Goal: Check status

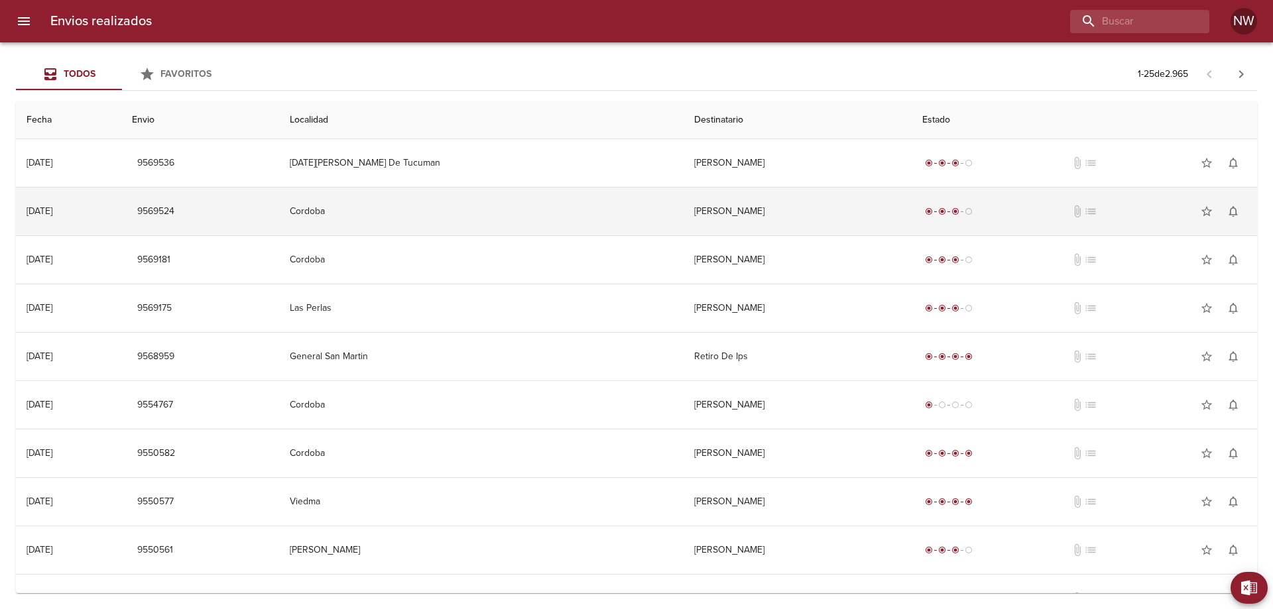
click at [750, 224] on td "[PERSON_NAME]" at bounding box center [797, 212] width 228 height 48
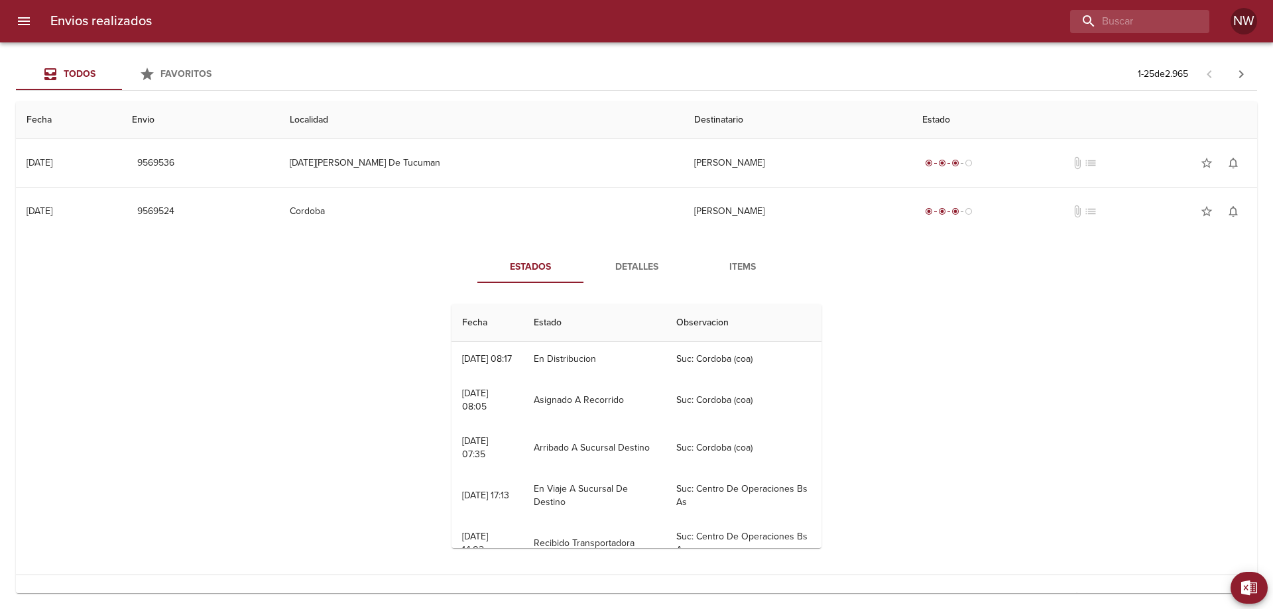
click at [623, 276] on span "Detalles" at bounding box center [636, 267] width 90 height 17
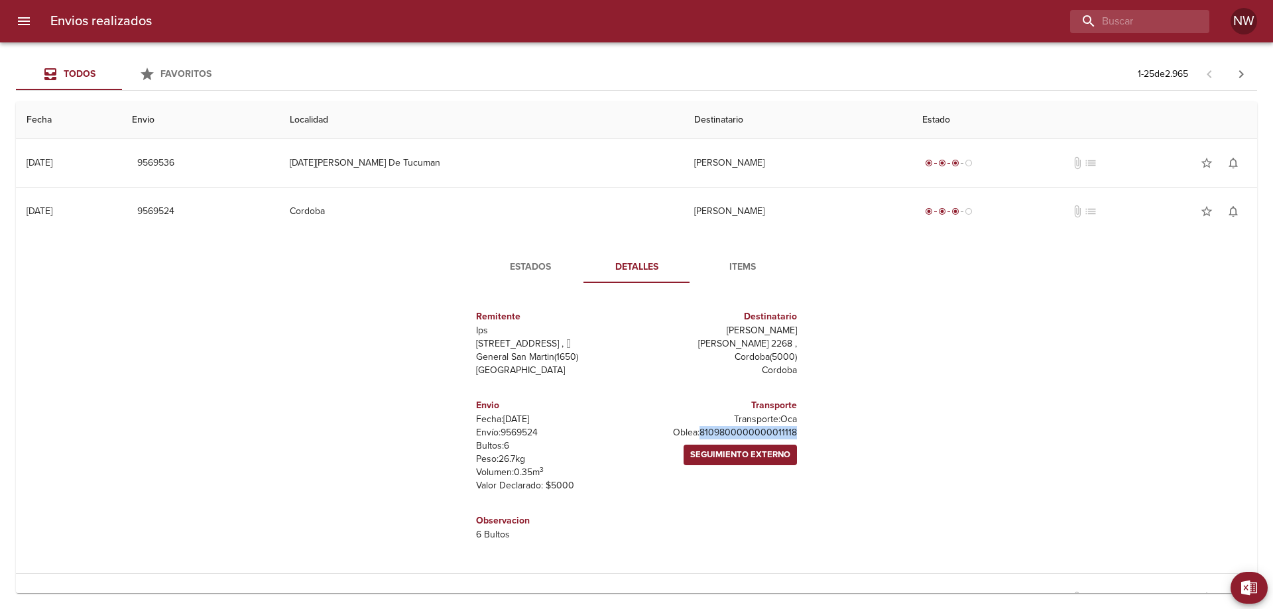
drag, startPoint x: 791, startPoint y: 469, endPoint x: 669, endPoint y: 467, distance: 121.3
click at [669, 467] on div "Transporte Transporte: Oca [PERSON_NAME]: 8109800000000011118 Seguimiento Exter…" at bounding box center [719, 445] width 166 height 115
copy p "8109800000000011118"
click at [711, 426] on p "Transporte: Oca" at bounding box center [719, 419] width 155 height 13
drag, startPoint x: 762, startPoint y: 471, endPoint x: 669, endPoint y: 471, distance: 92.8
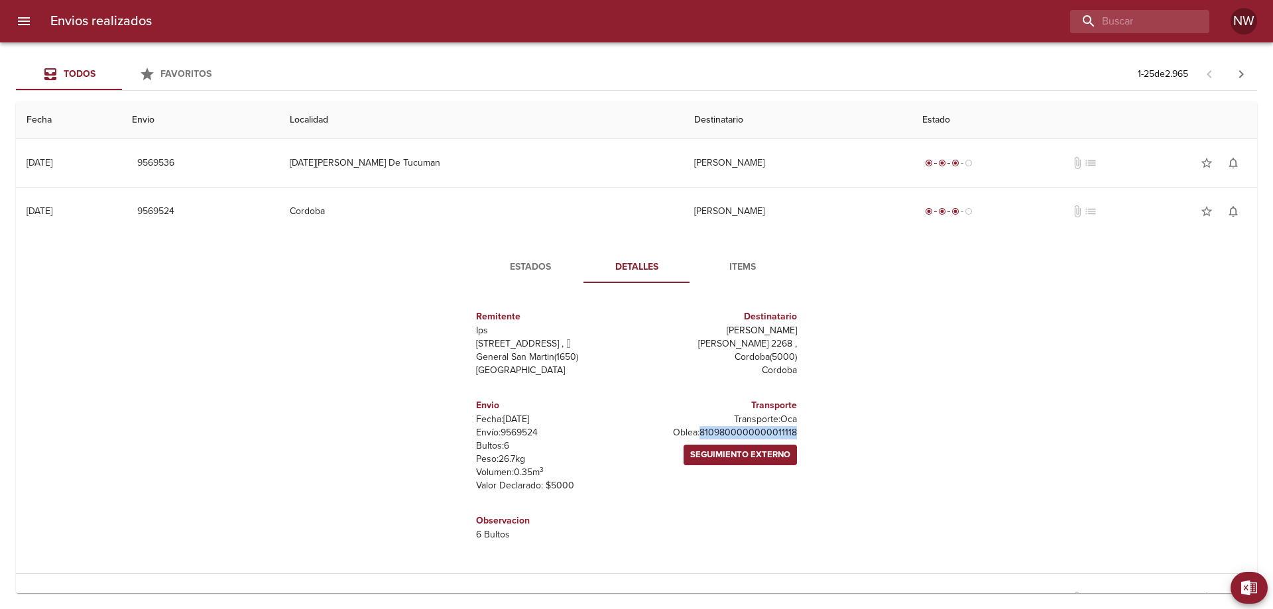
click at [669, 471] on div "Remitente Ips [STREET_ADDRESS][PERSON_NAME] Destinatario [PERSON_NAME] [PERSON_…" at bounding box center [636, 426] width 365 height 264
copy p "8109800000000011118"
